Goal: Information Seeking & Learning: Learn about a topic

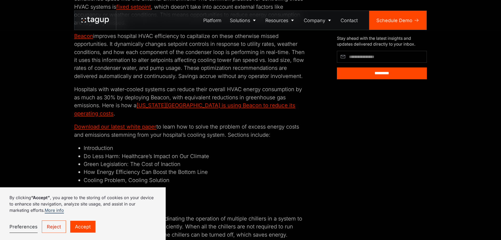
scroll to position [711, 0]
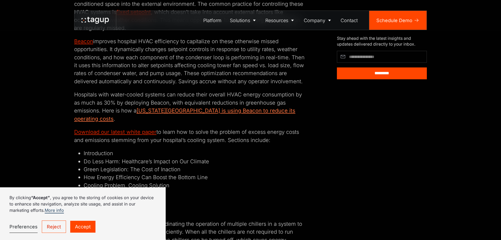
click at [226, 112] on link "New York City hospital is using Beacon to reduce its operating costs" at bounding box center [184, 114] width 221 height 14
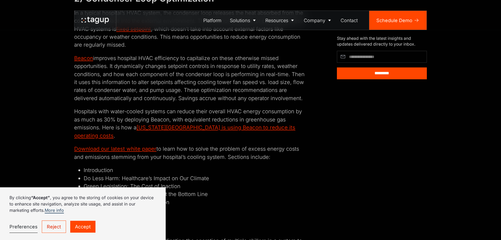
scroll to position [684, 0]
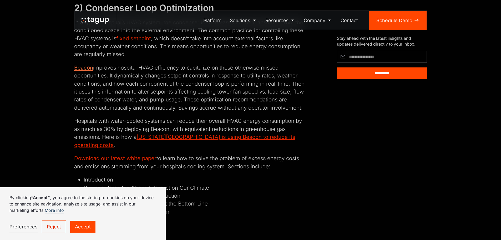
click at [79, 65] on link "Beacon" at bounding box center [83, 67] width 19 height 7
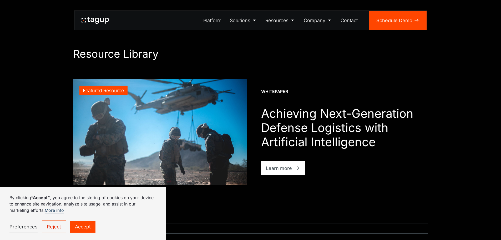
click at [52, 222] on link "Reject" at bounding box center [54, 226] width 24 height 12
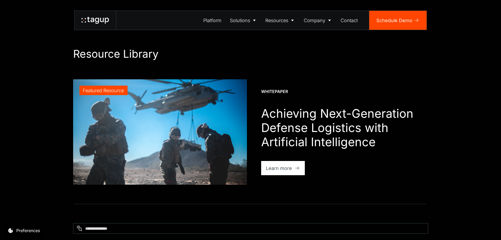
drag, startPoint x: 160, startPoint y: 131, endPoint x: 155, endPoint y: 129, distance: 4.6
drag, startPoint x: 158, startPoint y: 112, endPoint x: 160, endPoint y: 103, distance: 9.3
